Goal: Task Accomplishment & Management: Use online tool/utility

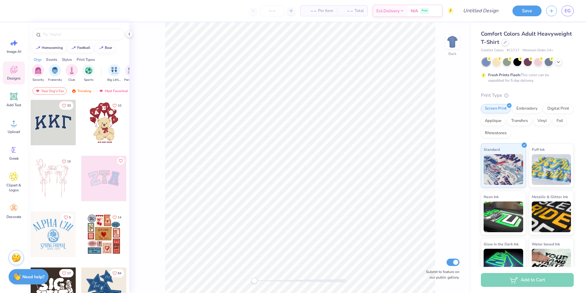
drag, startPoint x: 444, startPoint y: 130, endPoint x: 450, endPoint y: 132, distance: 5.9
drag, startPoint x: 450, startPoint y: 132, endPoint x: 569, endPoint y: 9, distance: 171.3
click at [569, 9] on span "EG" at bounding box center [568, 10] width 6 height 7
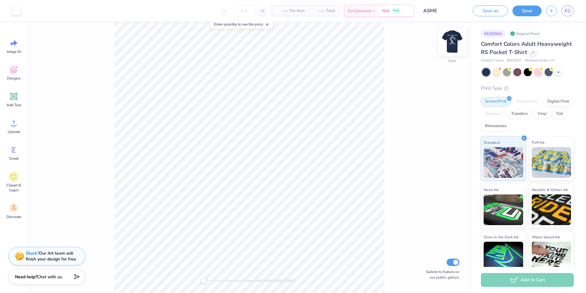
click at [449, 36] on img at bounding box center [452, 41] width 25 height 25
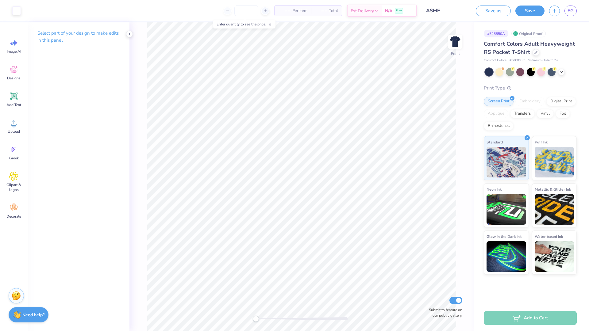
click at [274, 24] on div "Enter quantity to see the price." at bounding box center [244, 24] width 62 height 9
click at [272, 24] on icon at bounding box center [270, 24] width 4 height 4
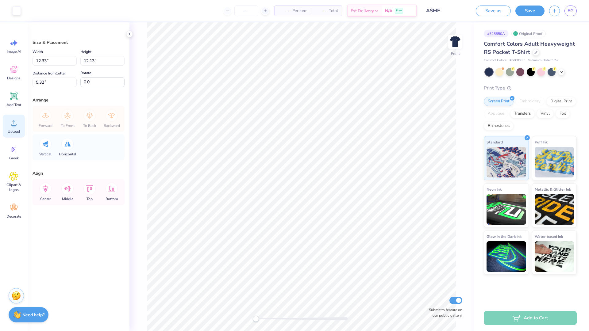
click at [17, 127] on div "Upload" at bounding box center [14, 126] width 22 height 23
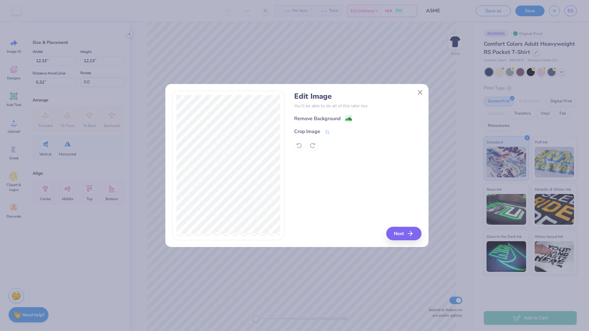
click at [413, 88] on div at bounding box center [296, 87] width 263 height 7
click at [416, 90] on button "Close" at bounding box center [420, 92] width 12 height 12
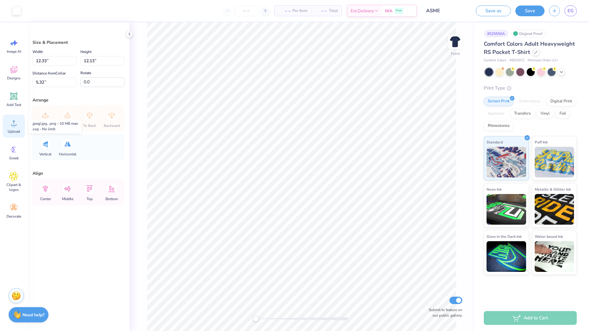
click at [20, 123] on div "Upload" at bounding box center [14, 126] width 22 height 23
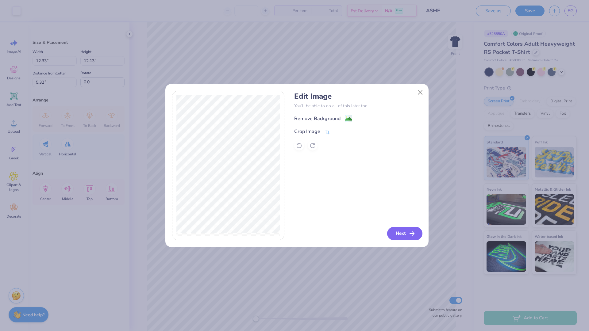
click at [406, 232] on button "Next" at bounding box center [404, 233] width 35 height 13
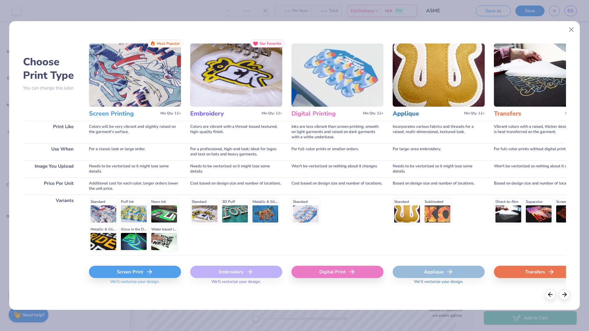
click at [151, 270] on icon at bounding box center [149, 271] width 7 height 7
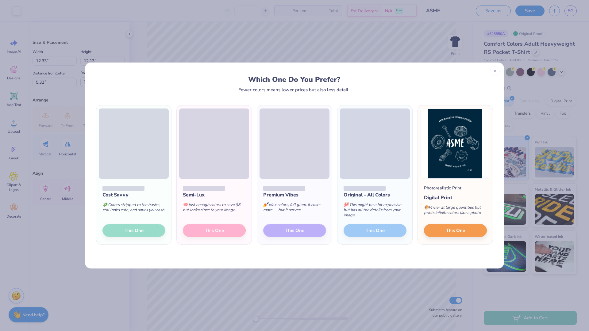
click at [114, 231] on div "Cost Savvy 💸 Colors stripped to the basics, still looks cute, and saves you cas…" at bounding box center [133, 212] width 75 height 66
click at [138, 232] on div "Cost Savvy 💸 Colors stripped to the basics, still looks cute, and saves you cas…" at bounding box center [133, 212] width 75 height 66
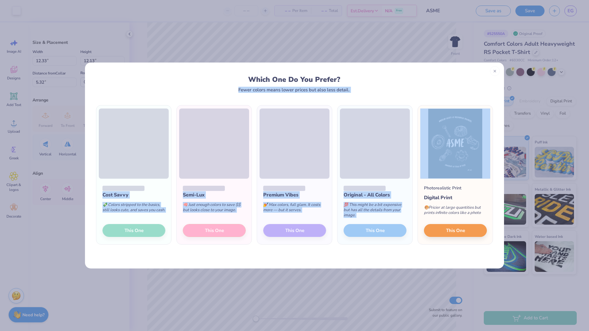
drag, startPoint x: 467, startPoint y: 74, endPoint x: 457, endPoint y: 113, distance: 40.3
click at [457, 113] on div "Which One Do You Prefer? Fewer colors means lower prices but also less detail. …" at bounding box center [294, 165] width 419 height 207
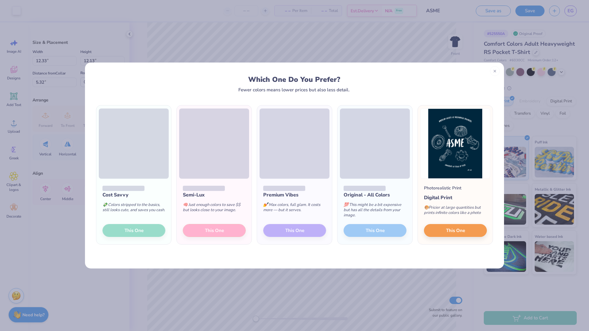
click at [180, 81] on div "Which One Do You Prefer?" at bounding box center [294, 79] width 385 height 8
click at [137, 228] on div "Cost Savvy 💸 Colors stripped to the basics, still looks cute, and saves you cas…" at bounding box center [133, 212] width 75 height 66
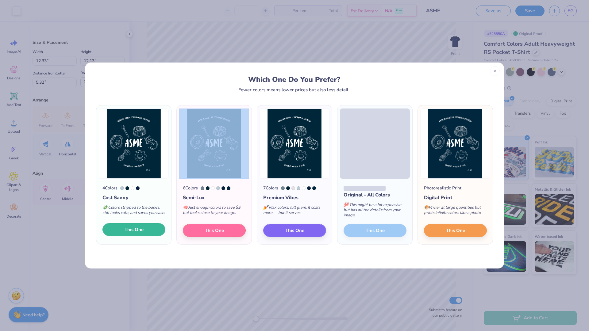
click at [116, 228] on button "This One" at bounding box center [133, 229] width 63 height 13
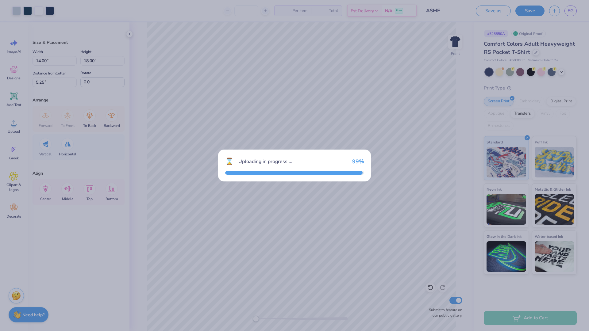
type input "14.00"
type input "18.00"
type input "5.25"
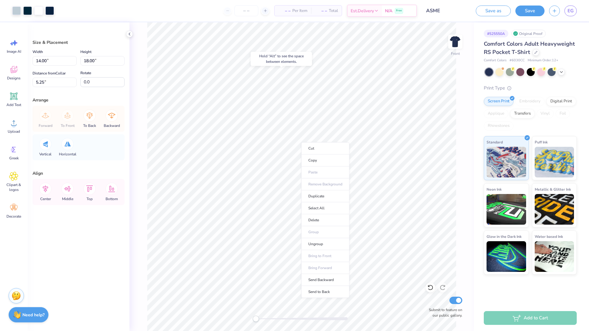
click at [330, 185] on ul "Cut Copy Paste Remove Background Duplicate Select All Delete Group Ungroup Brin…" at bounding box center [325, 220] width 48 height 156
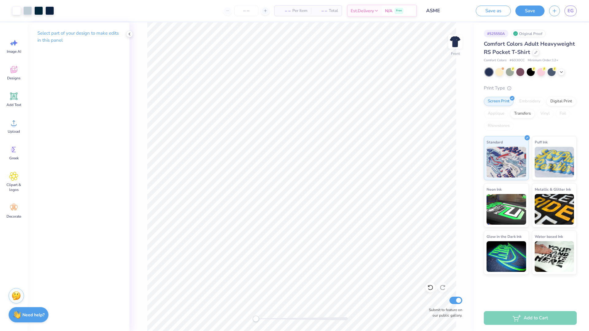
click at [491, 73] on div at bounding box center [489, 72] width 8 height 8
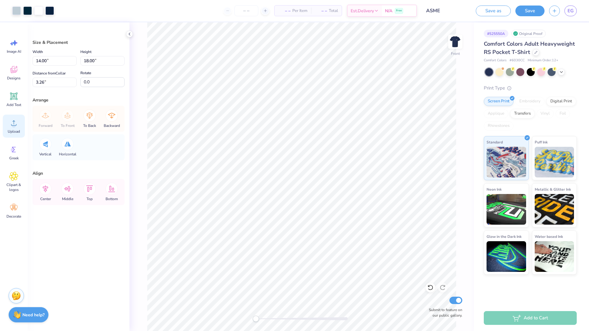
click at [15, 121] on icon at bounding box center [13, 122] width 9 height 9
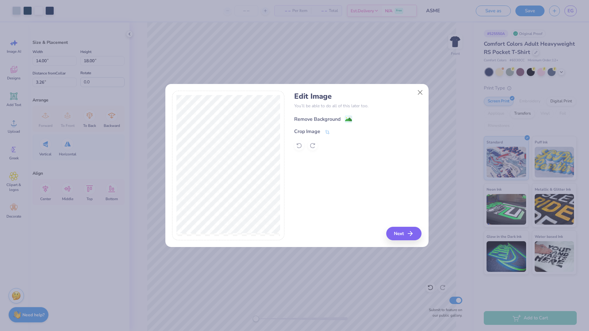
click at [317, 118] on div "Remove Background" at bounding box center [317, 119] width 46 height 7
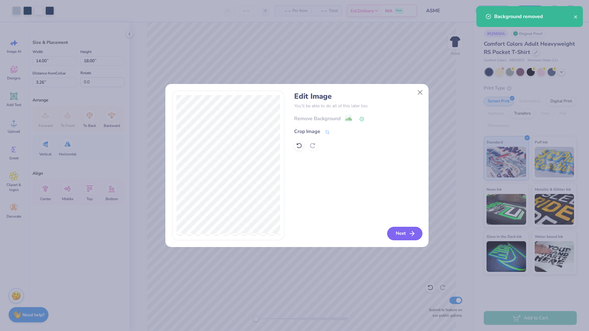
click at [397, 231] on button "Next" at bounding box center [404, 233] width 35 height 13
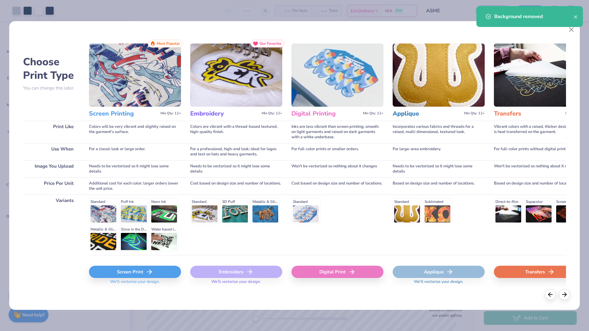
click at [124, 271] on div "Screen Print" at bounding box center [135, 272] width 92 height 12
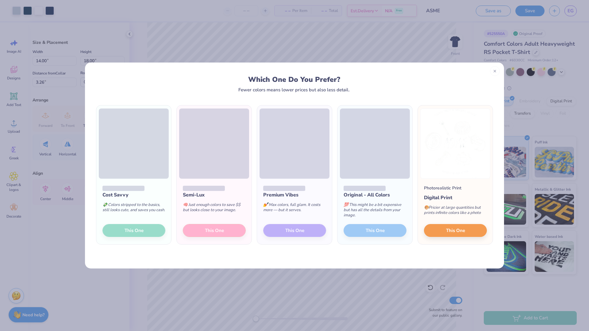
click at [136, 225] on div "Cost Savvy 💸 Colors stripped to the basics, still looks cute, and saves you cas…" at bounding box center [133, 212] width 75 height 66
click at [134, 229] on div "Cost Savvy 💸 Colors stripped to the basics, still looks cute, and saves you cas…" at bounding box center [133, 212] width 75 height 66
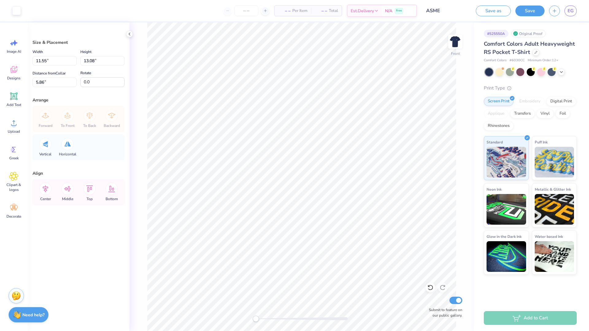
type input "11.55"
type input "13.08"
type input "5.86"
